Goal: Transaction & Acquisition: Purchase product/service

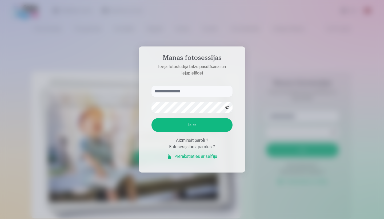
click at [202, 90] on input "text" at bounding box center [192, 91] width 81 height 11
click at [196, 126] on button "Ieiet" at bounding box center [192, 125] width 81 height 14
click at [168, 86] on input "**********" at bounding box center [192, 91] width 81 height 11
type input "**********"
click at [185, 132] on button "Ieiet" at bounding box center [192, 125] width 81 height 14
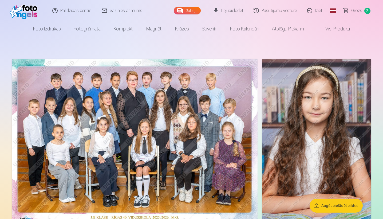
click at [356, 10] on span "Grozs" at bounding box center [356, 10] width 11 height 6
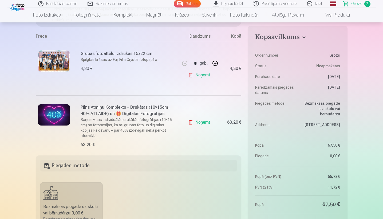
scroll to position [105, 0]
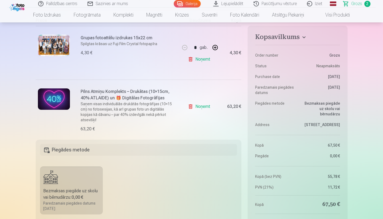
click at [190, 105] on link "Noņemt" at bounding box center [200, 106] width 24 height 11
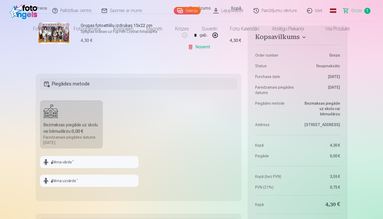
scroll to position [0, 0]
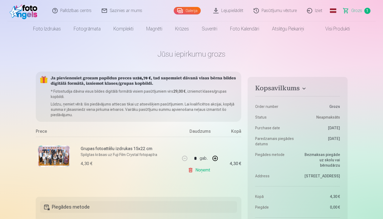
click at [332, 11] on link "Global" at bounding box center [333, 10] width 11 height 21
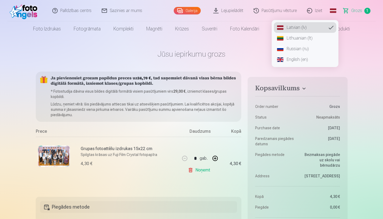
click at [297, 50] on link "Russian (ru)" at bounding box center [305, 49] width 62 height 11
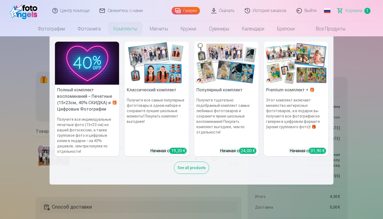
click at [92, 67] on img at bounding box center [87, 63] width 64 height 43
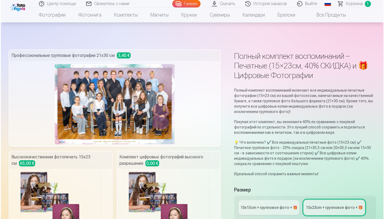
scroll to position [85, 0]
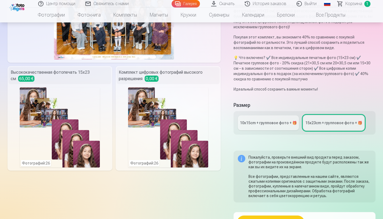
click at [195, 102] on div "Фотографий : 26" at bounding box center [168, 127] width 80 height 80
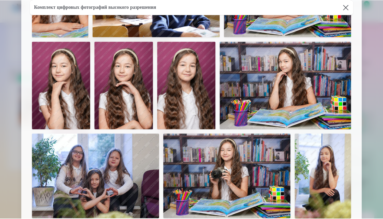
scroll to position [0, 0]
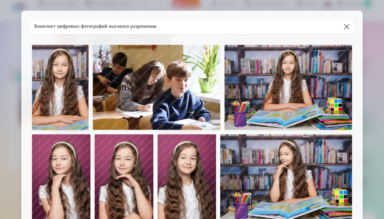
click at [348, 24] on button at bounding box center [347, 26] width 15 height 15
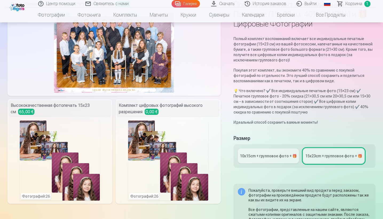
scroll to position [93, 0]
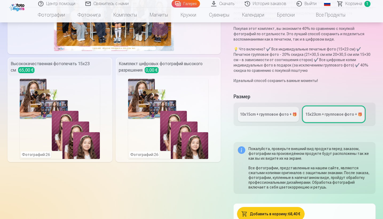
click at [285, 112] on div "10x15сm + групповое фото + 🎁" at bounding box center [268, 114] width 57 height 5
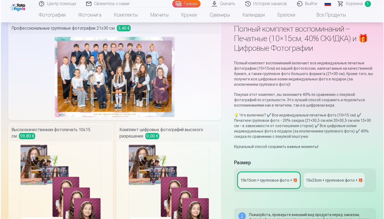
scroll to position [151, 0]
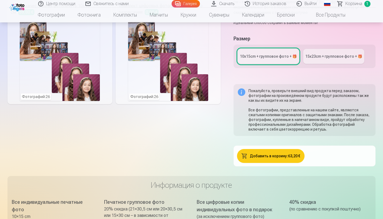
click at [279, 149] on button "Добавить в корзину : 63,20 €" at bounding box center [271, 156] width 68 height 14
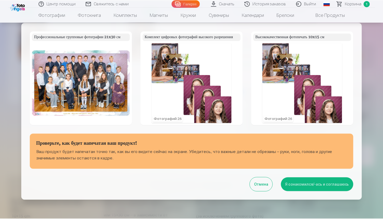
scroll to position [0, 0]
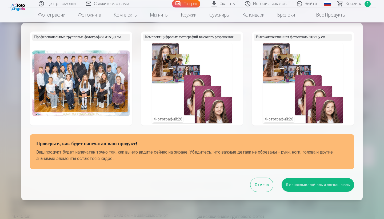
click at [300, 186] on button "Я ознакомился/-ась и соглашаюсь" at bounding box center [318, 185] width 73 height 14
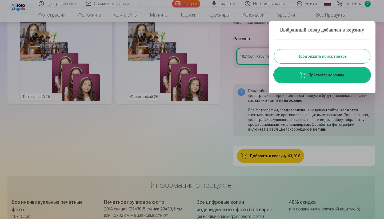
click at [333, 62] on button "Продолжить поиск товара" at bounding box center [322, 56] width 96 height 14
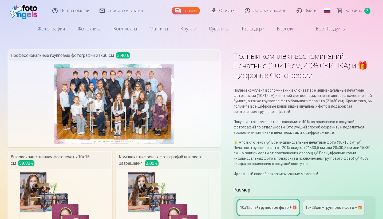
click at [351, 11] on span "Корзина" at bounding box center [353, 10] width 17 height 6
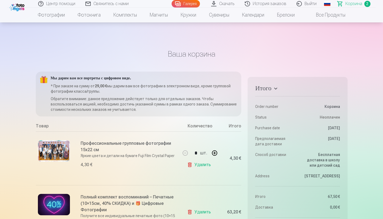
scroll to position [57, 0]
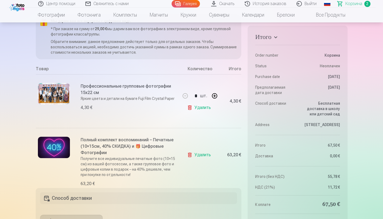
click at [200, 156] on link "Удалить" at bounding box center [200, 155] width 26 height 11
